Goal: Task Accomplishment & Management: Manage account settings

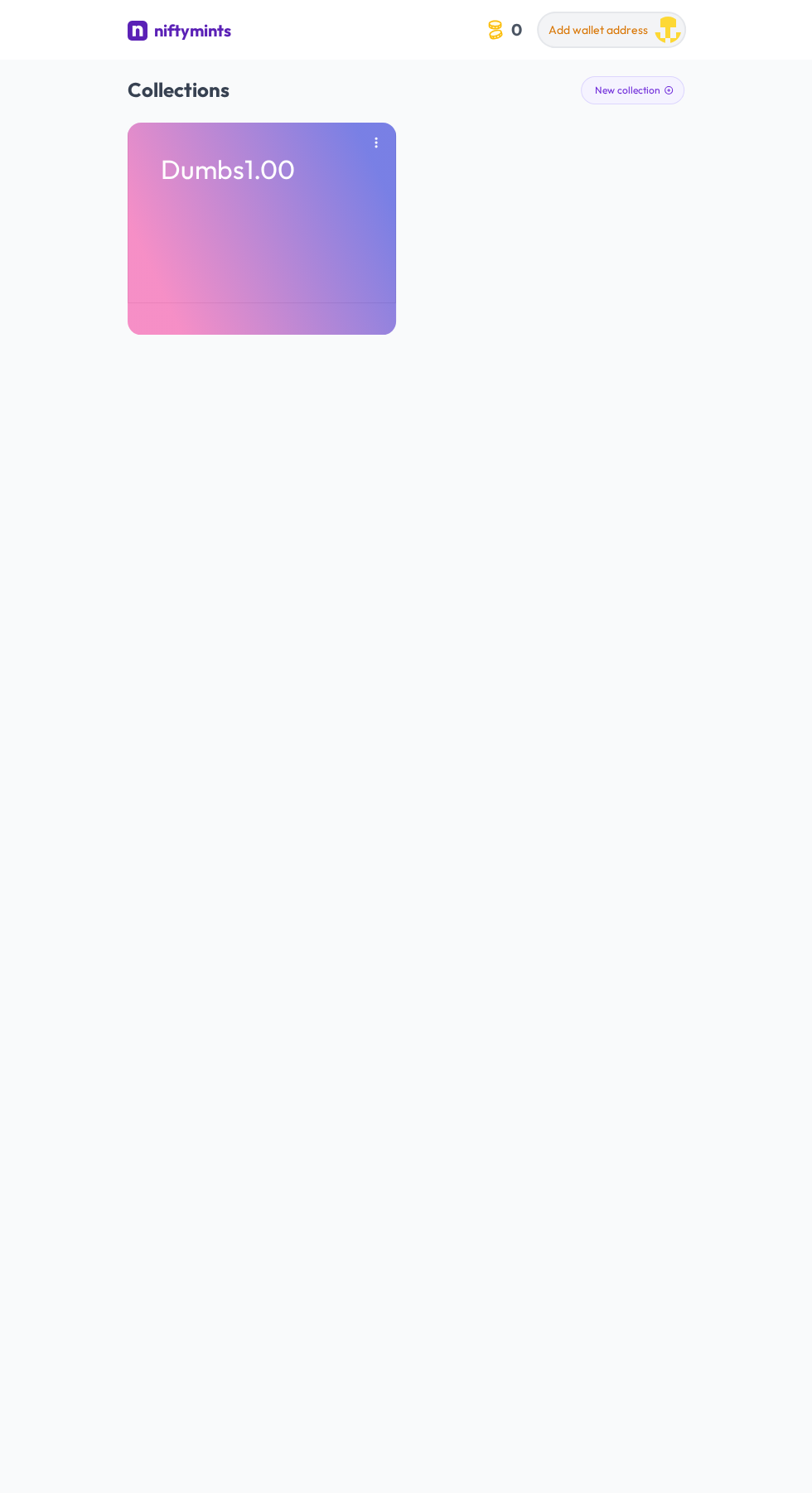
click at [623, 34] on span "Add wallet address" at bounding box center [598, 30] width 100 height 15
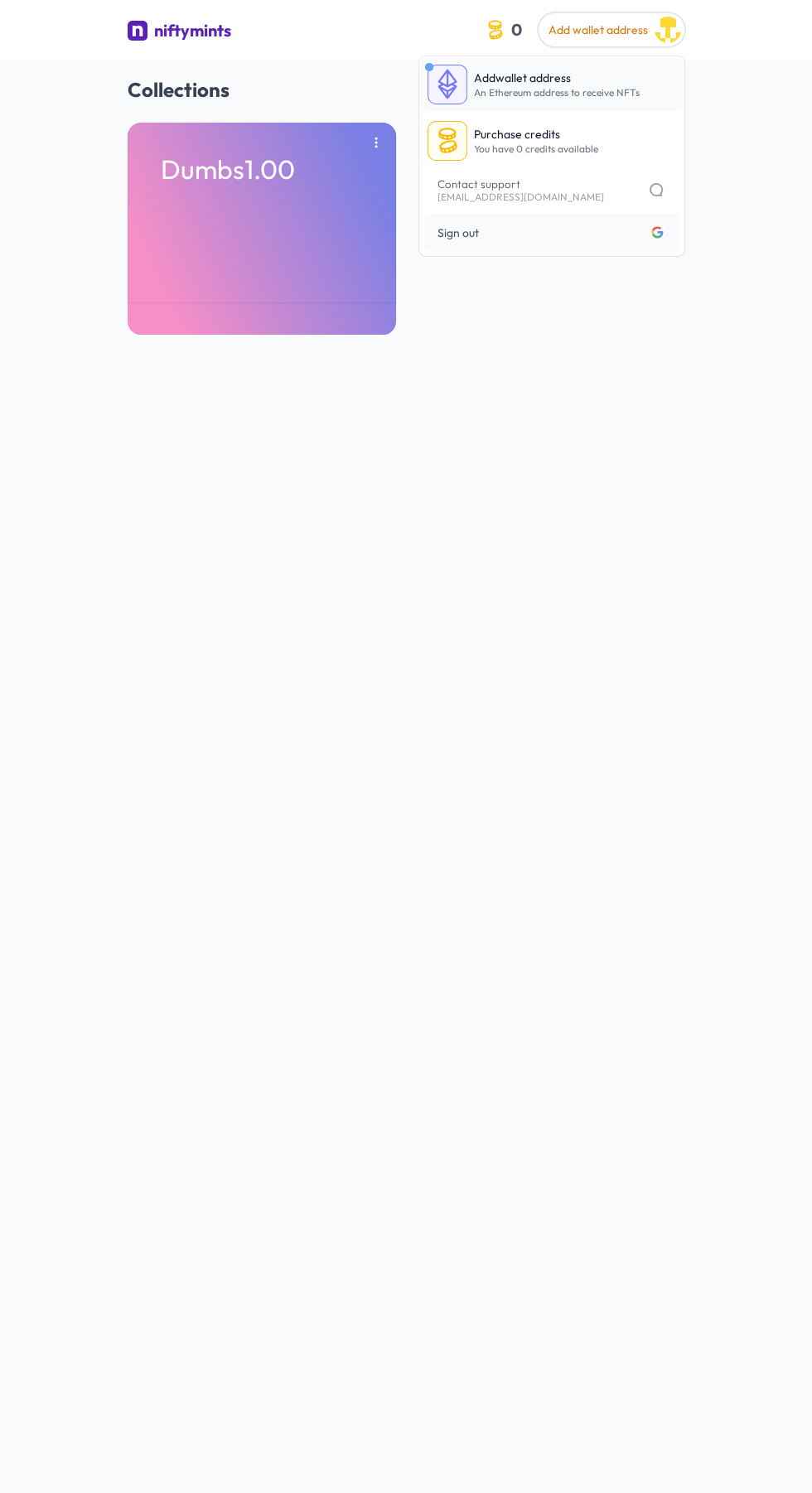
click at [542, 92] on span "An Ethereum address to receive NFTs" at bounding box center [556, 92] width 166 height 12
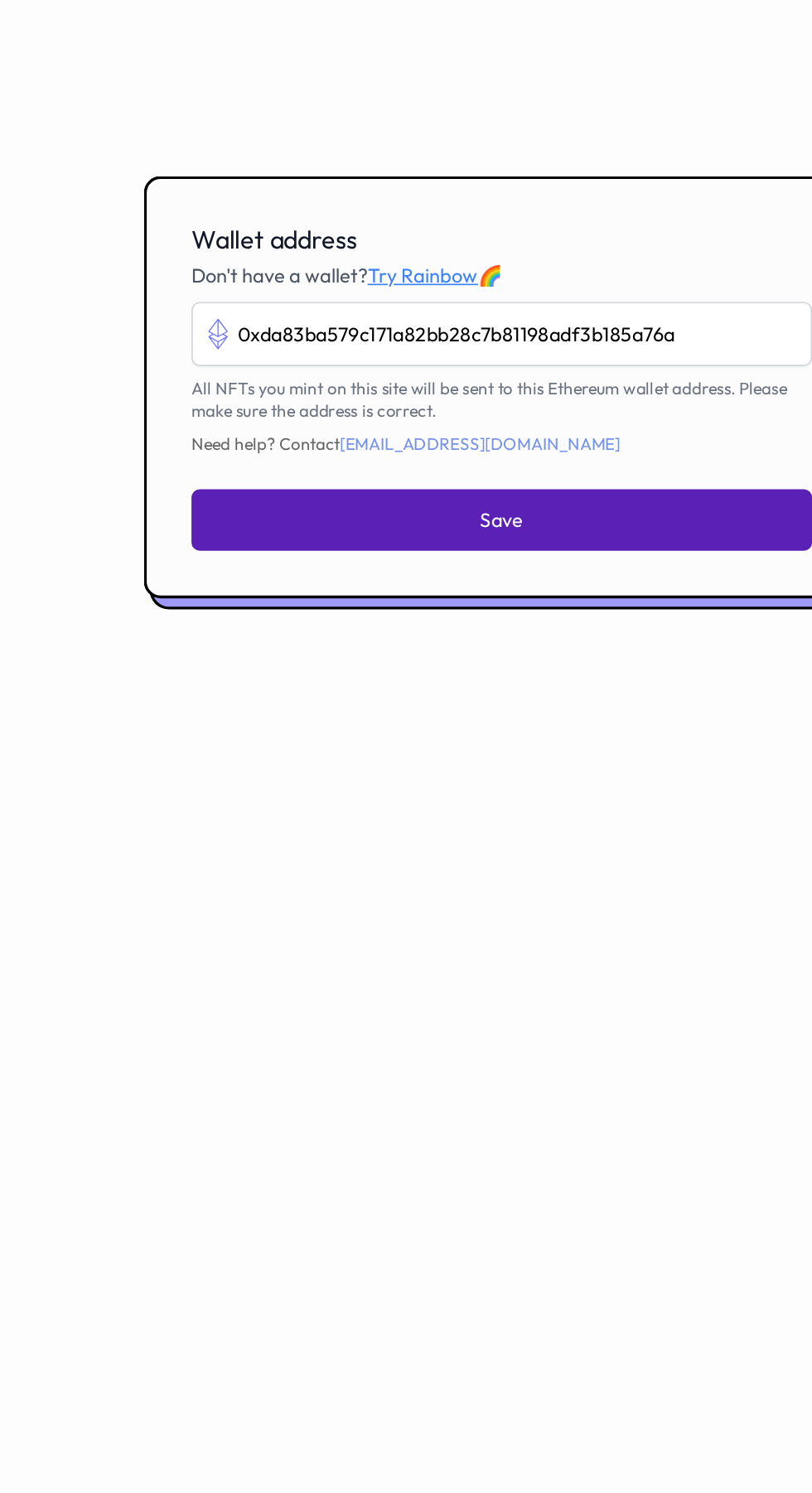
type input "0xda83ba579c171a82bb28c7b81198adf3b185a76a"
click at [471, 844] on button "Save" at bounding box center [406, 826] width 368 height 36
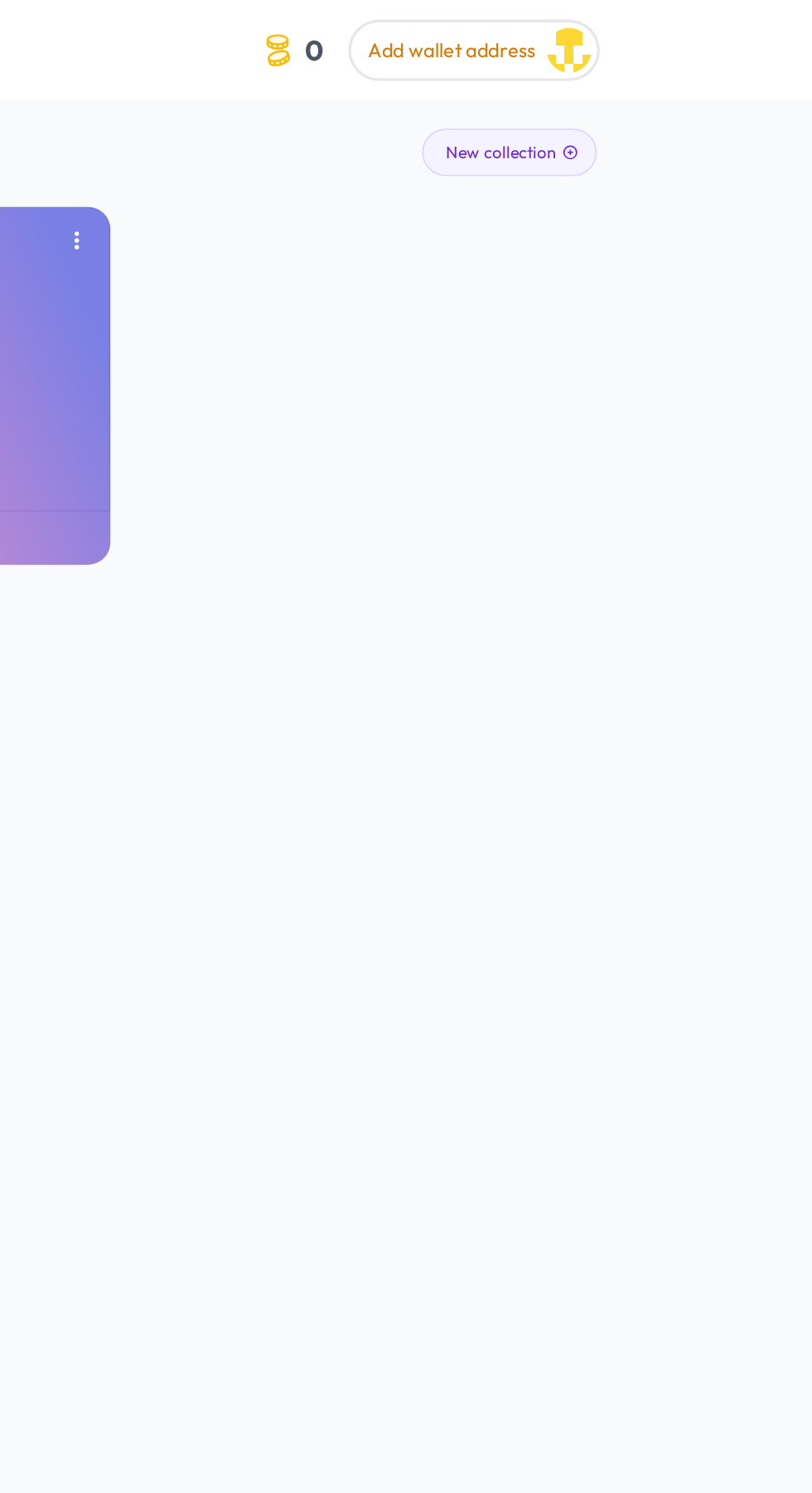
click at [605, 272] on div "Dumbs1.00" at bounding box center [405, 228] width 556 height 212
